Goal: Task Accomplishment & Management: Use online tool/utility

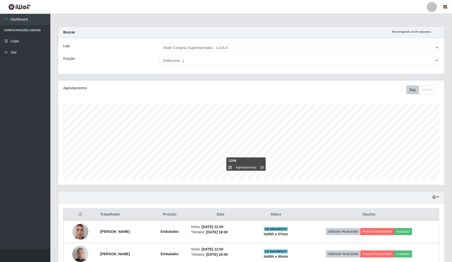
select select "159"
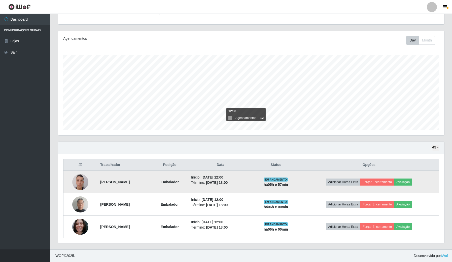
scroll to position [105, 386]
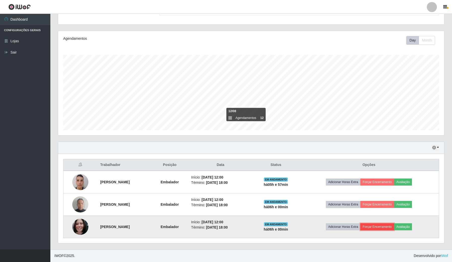
click at [381, 226] on button "Forçar Encerramento" at bounding box center [377, 226] width 34 height 7
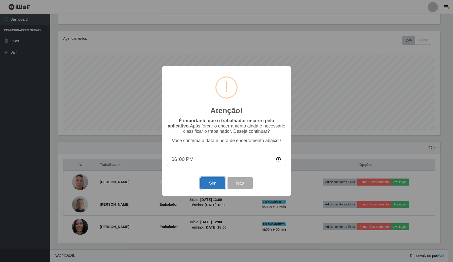
click at [211, 189] on button "Sim" at bounding box center [212, 183] width 24 height 12
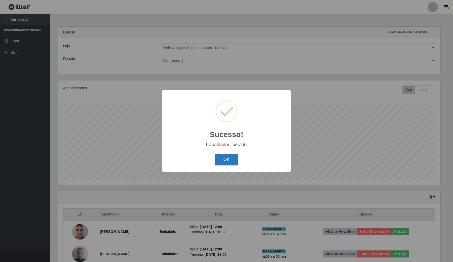
click at [236, 164] on button "OK" at bounding box center [226, 160] width 23 height 12
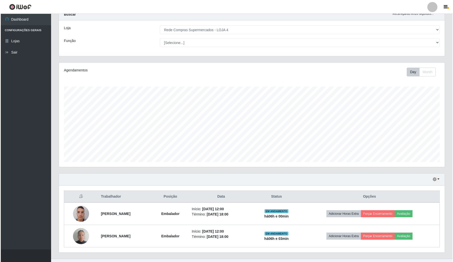
scroll to position [28, 0]
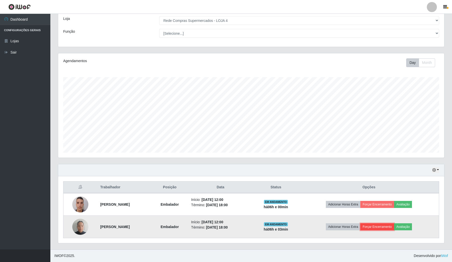
click at [381, 228] on button "Forçar Encerramento" at bounding box center [377, 226] width 34 height 7
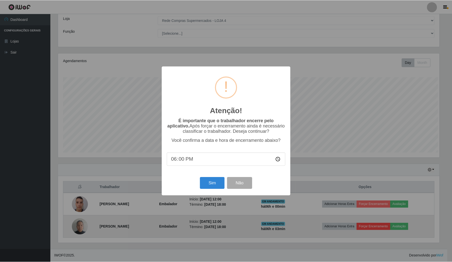
scroll to position [105, 382]
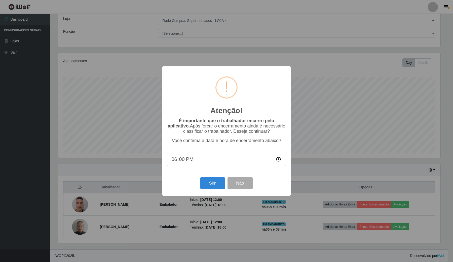
click at [246, 190] on div "Sim Não" at bounding box center [226, 183] width 119 height 14
click at [314, 92] on div "Atenção! × É importante que o trabalhador encerre pelo aplicativo. Após forçar …" at bounding box center [226, 131] width 453 height 262
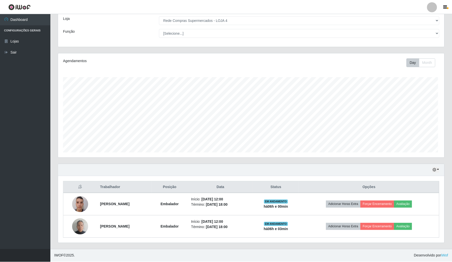
scroll to position [105, 386]
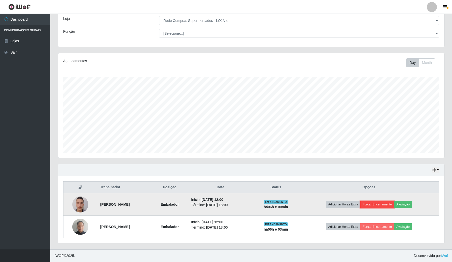
click at [381, 203] on button "Forçar Encerramento" at bounding box center [377, 204] width 34 height 7
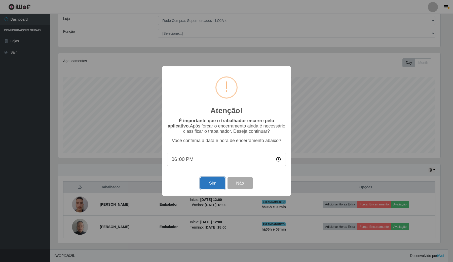
click at [217, 184] on button "Sim" at bounding box center [212, 183] width 24 height 12
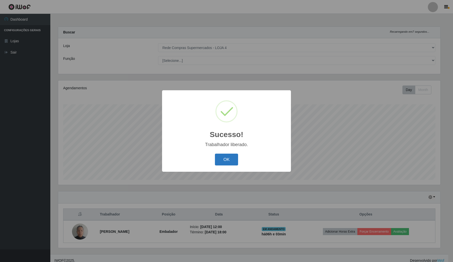
click at [232, 162] on button "OK" at bounding box center [226, 160] width 23 height 12
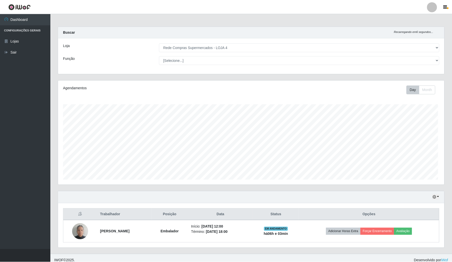
scroll to position [105, 386]
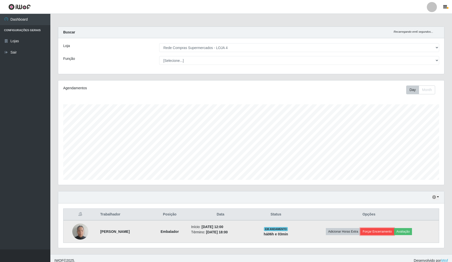
click at [383, 233] on button "Forçar Encerramento" at bounding box center [377, 231] width 34 height 7
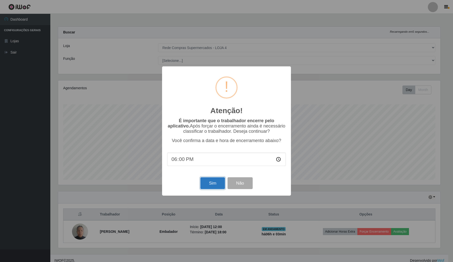
click at [217, 180] on button "Sim" at bounding box center [212, 183] width 24 height 12
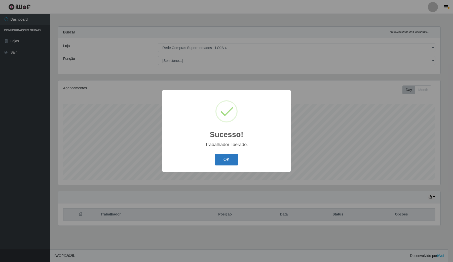
click at [232, 163] on button "OK" at bounding box center [226, 160] width 23 height 12
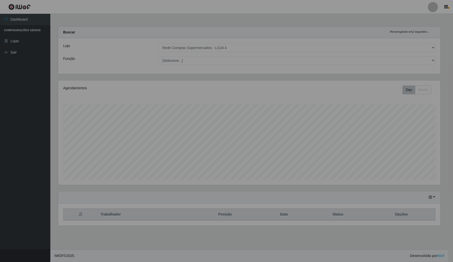
scroll to position [105, 387]
